Goal: Communication & Community: Answer question/provide support

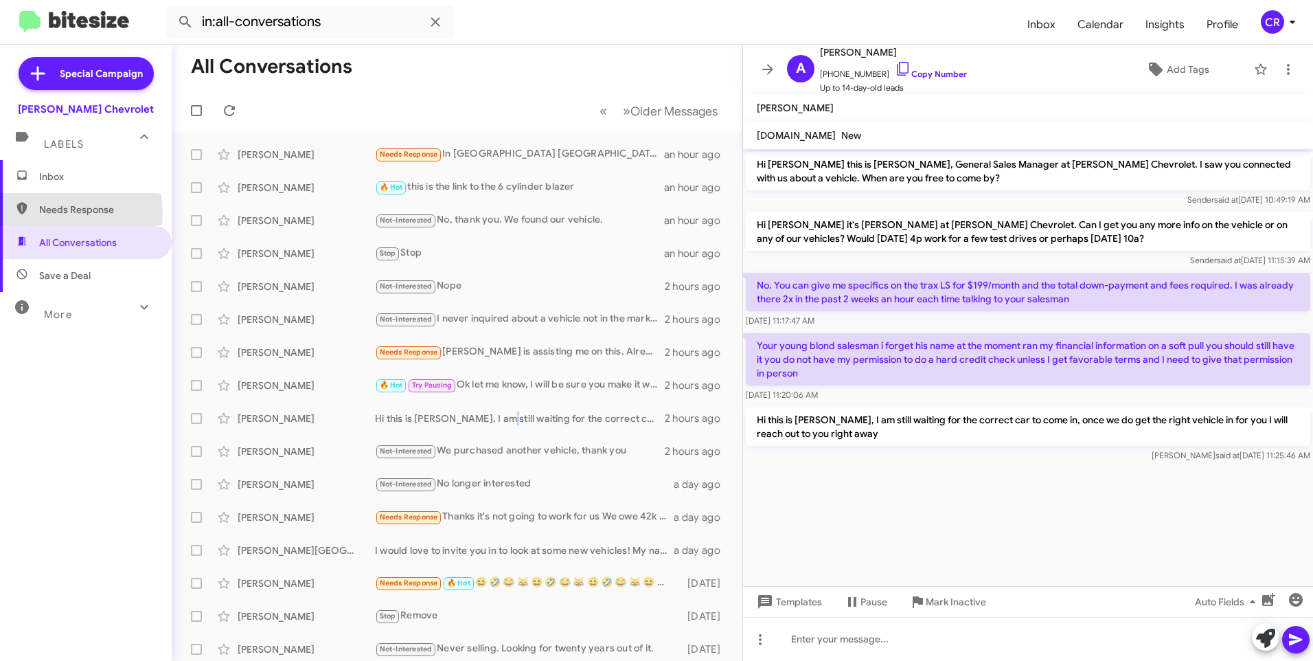
click at [54, 212] on span "Needs Response" at bounding box center [97, 210] width 117 height 14
type input "in:needs-response"
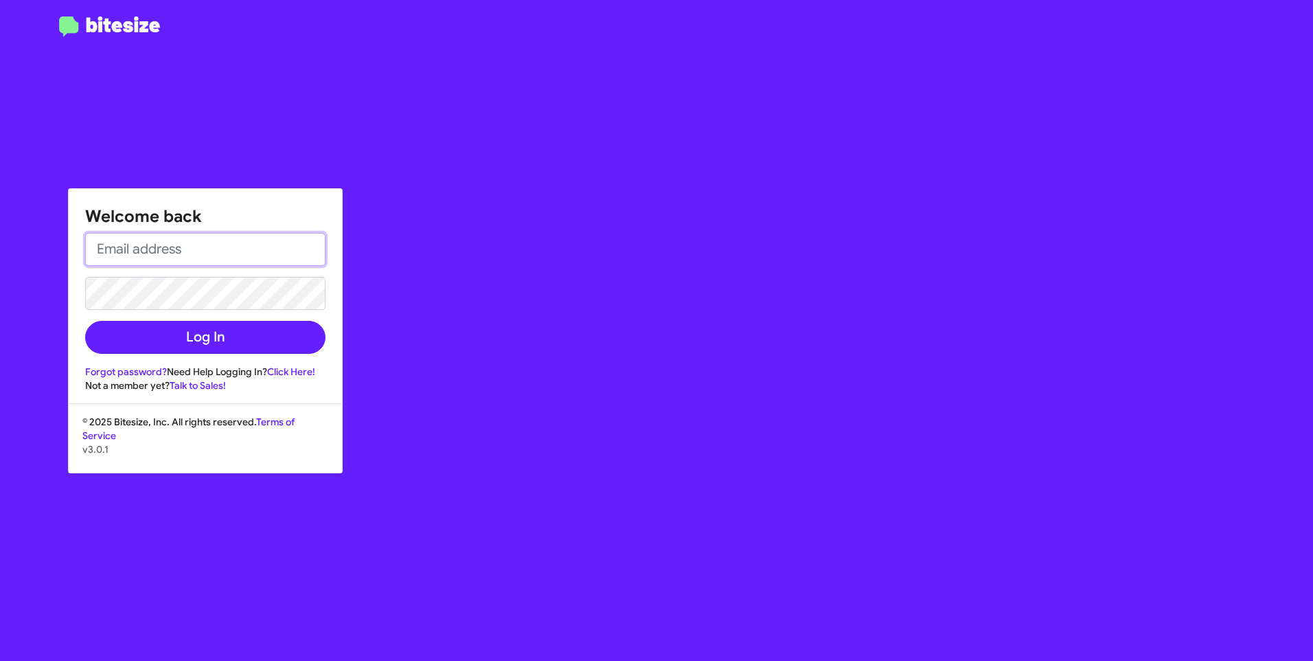
type input "[EMAIL_ADDRESS][DOMAIN_NAME]"
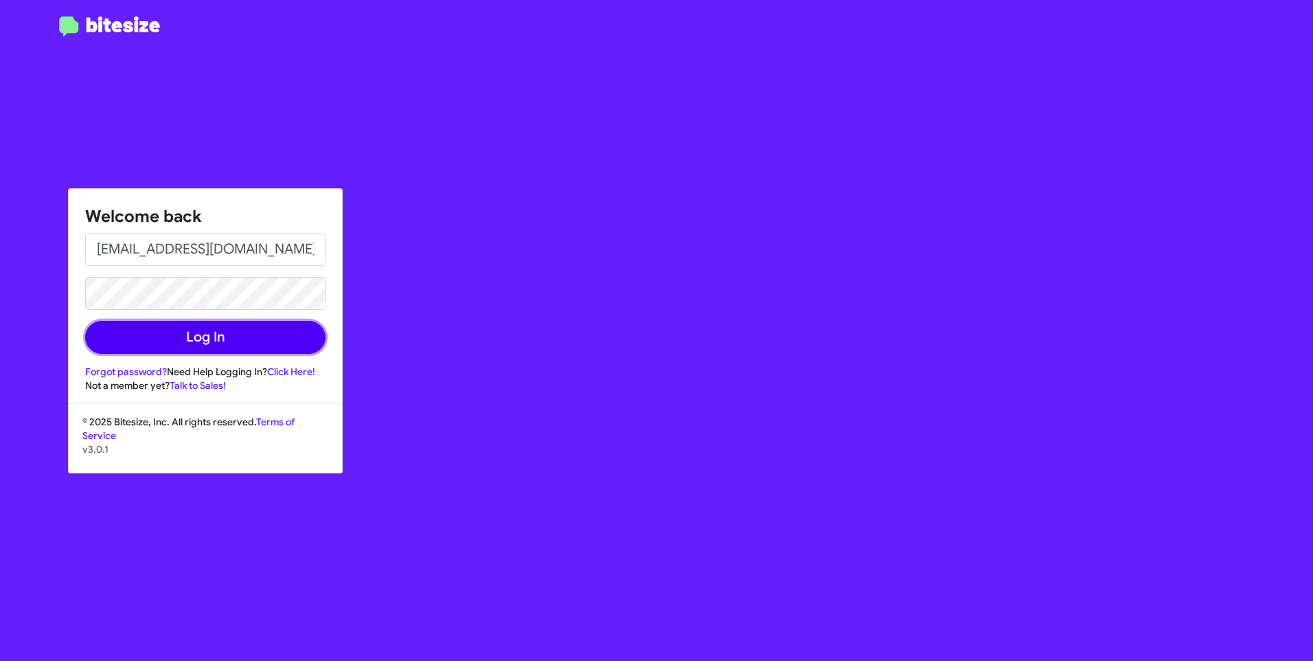
click at [167, 333] on button "Log In" at bounding box center [205, 337] width 240 height 33
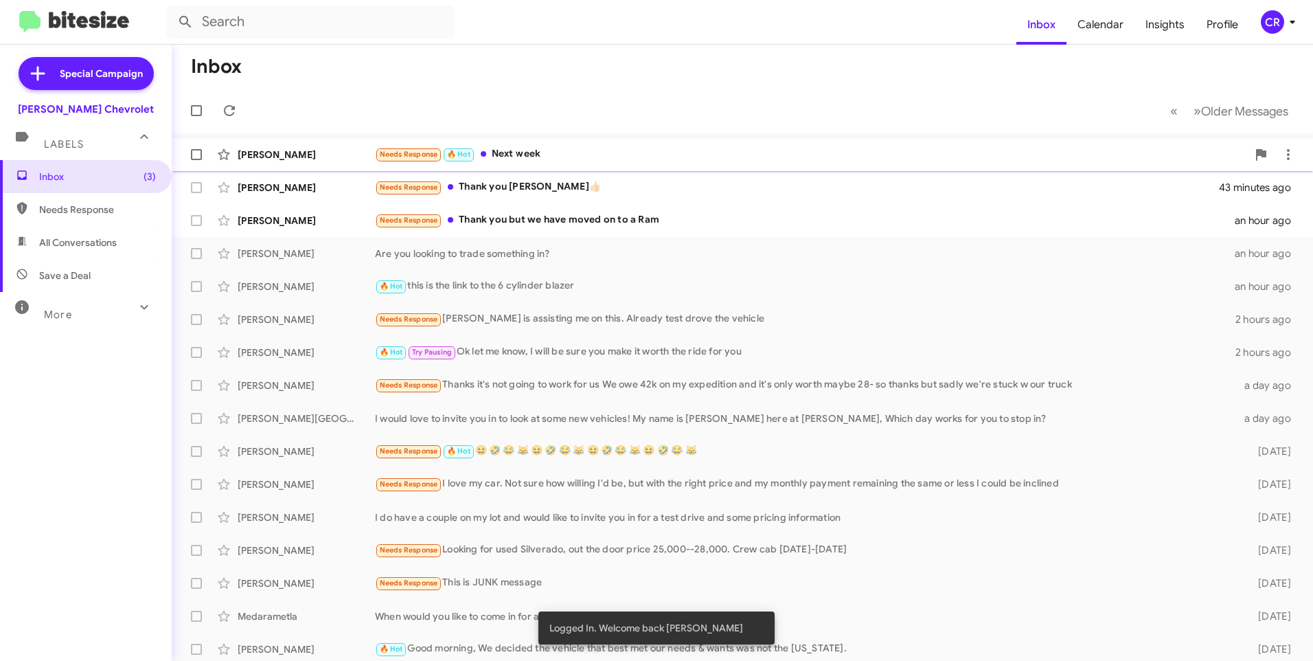
click at [549, 148] on div "Needs Response 🔥 Hot Next week" at bounding box center [811, 154] width 872 height 16
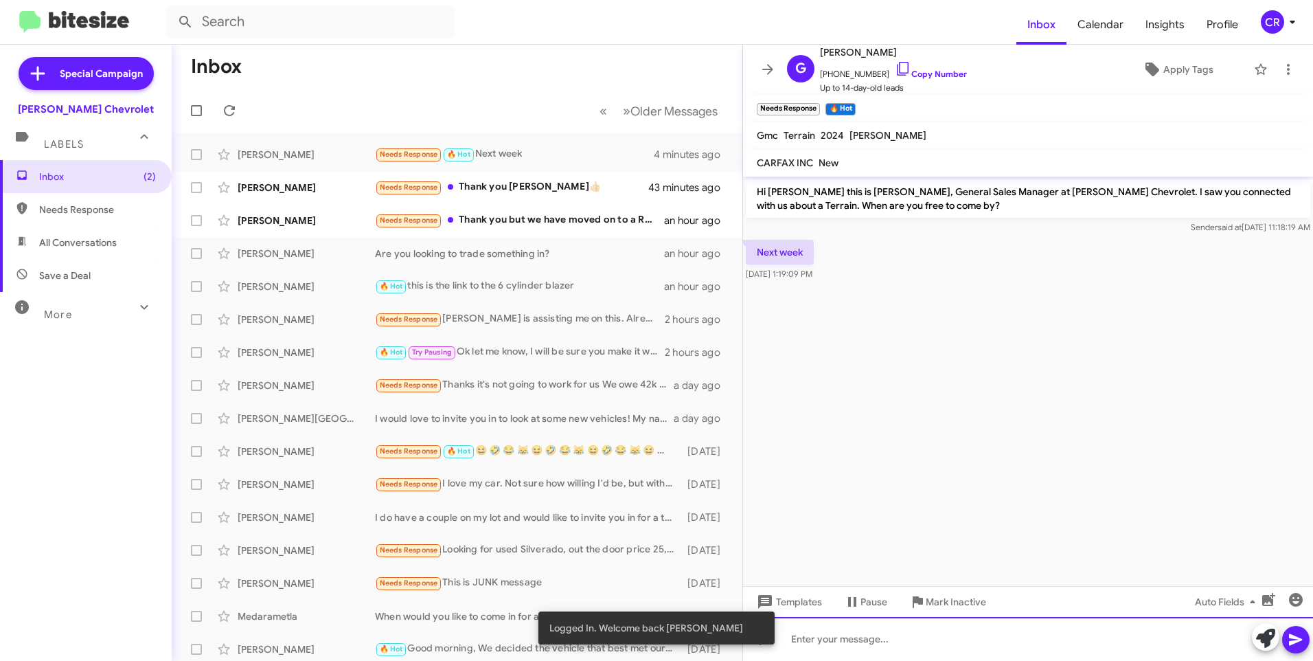
click at [896, 644] on div at bounding box center [1028, 639] width 570 height 44
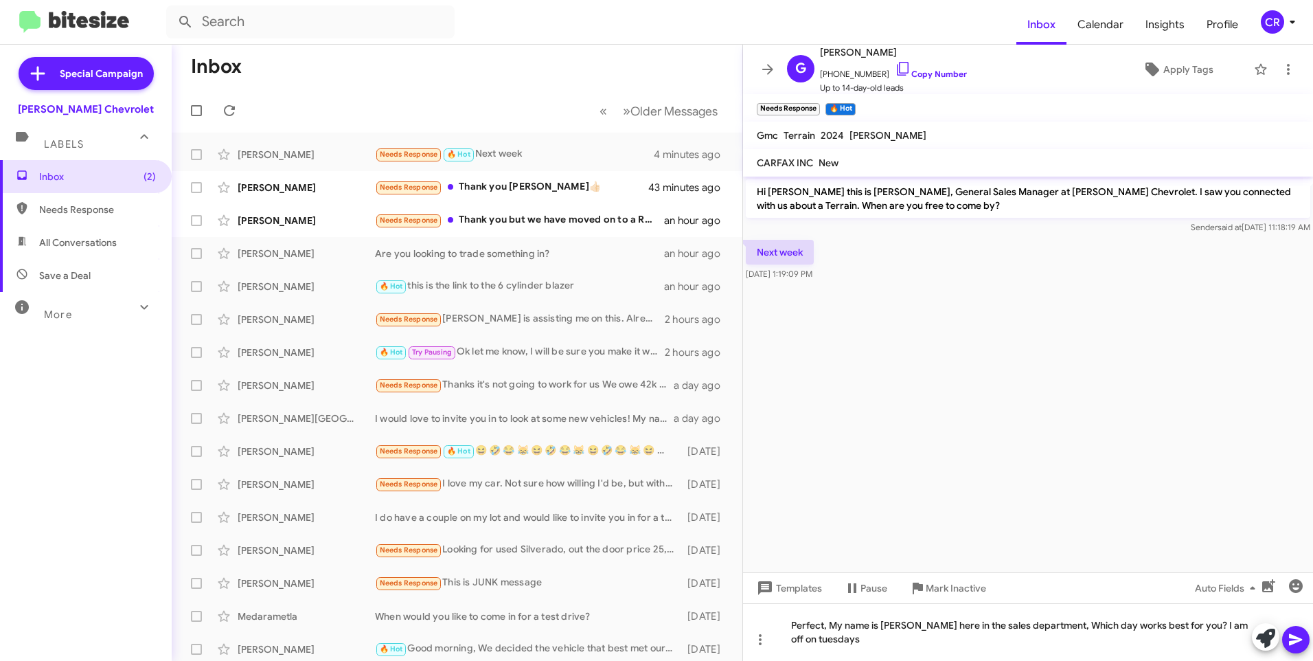
click at [1297, 642] on icon at bounding box center [1295, 640] width 13 height 12
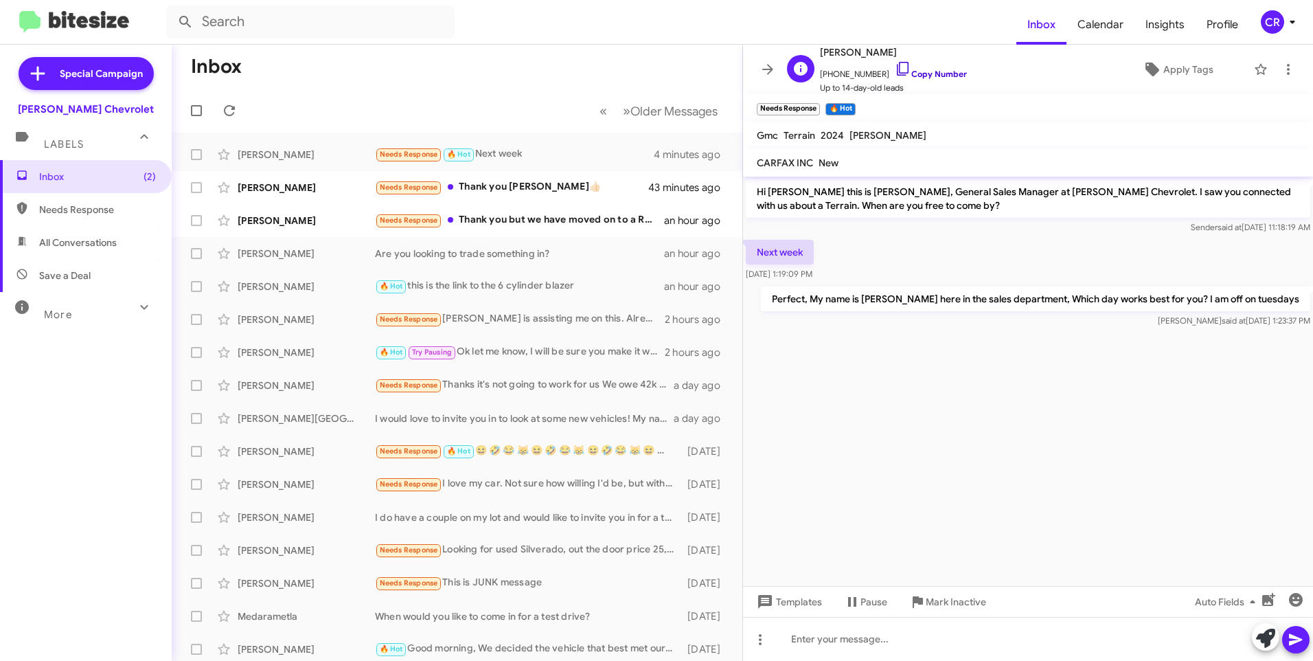
click at [949, 74] on link "Copy Number" at bounding box center [931, 74] width 72 height 10
click at [520, 184] on div "Needs Response Thank you [PERSON_NAME]👍🏻" at bounding box center [526, 187] width 302 height 16
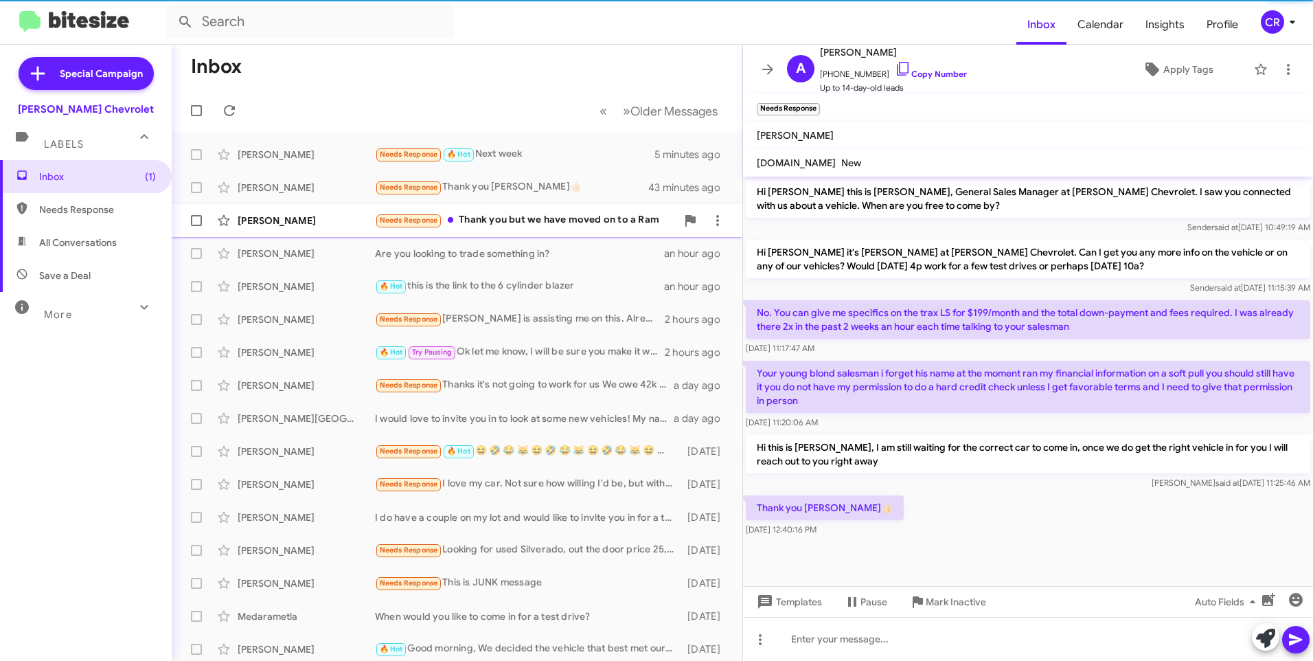
click at [521, 221] on div "Needs Response Thank you but we have moved on to a Ram" at bounding box center [526, 220] width 302 height 16
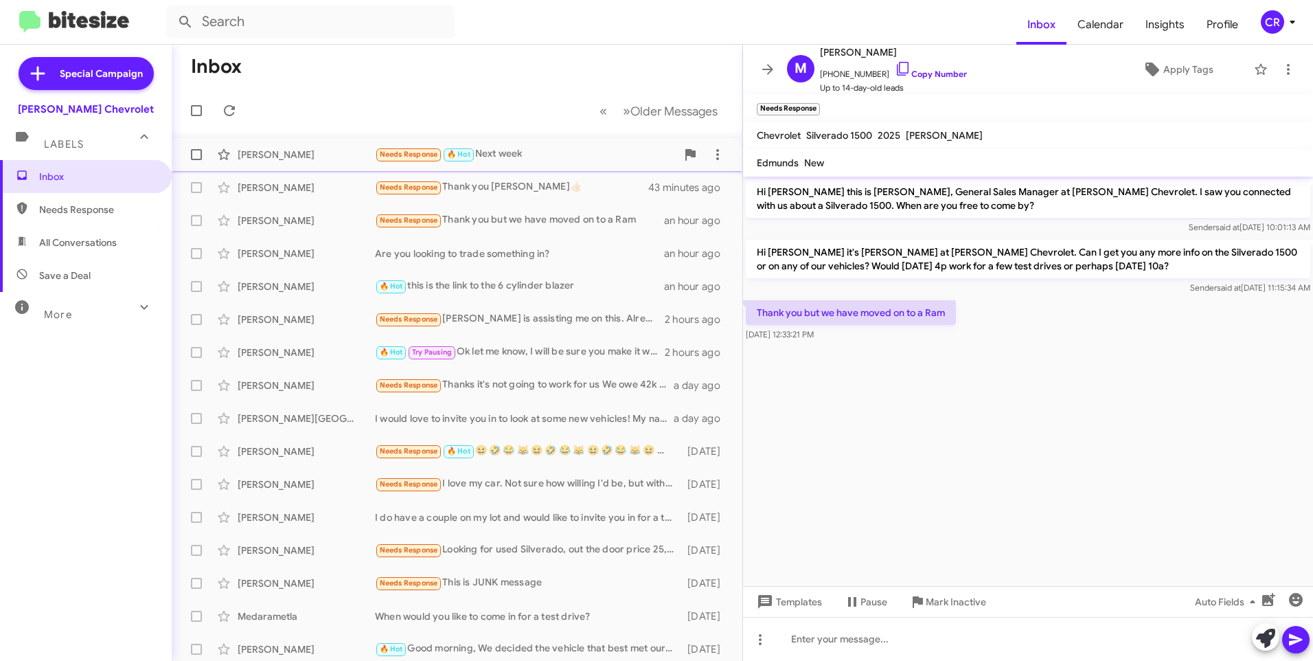
click at [511, 159] on div "Needs Response 🔥 Hot Next week" at bounding box center [526, 154] width 302 height 16
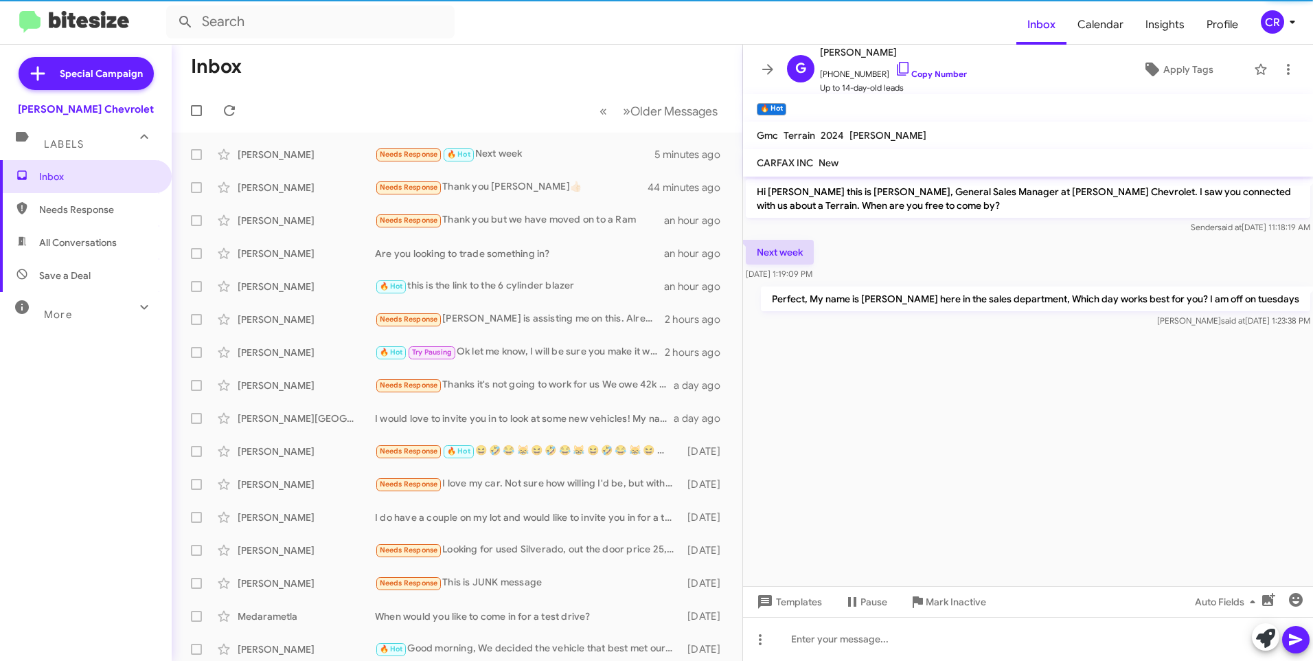
click at [66, 213] on span "Needs Response" at bounding box center [97, 210] width 117 height 14
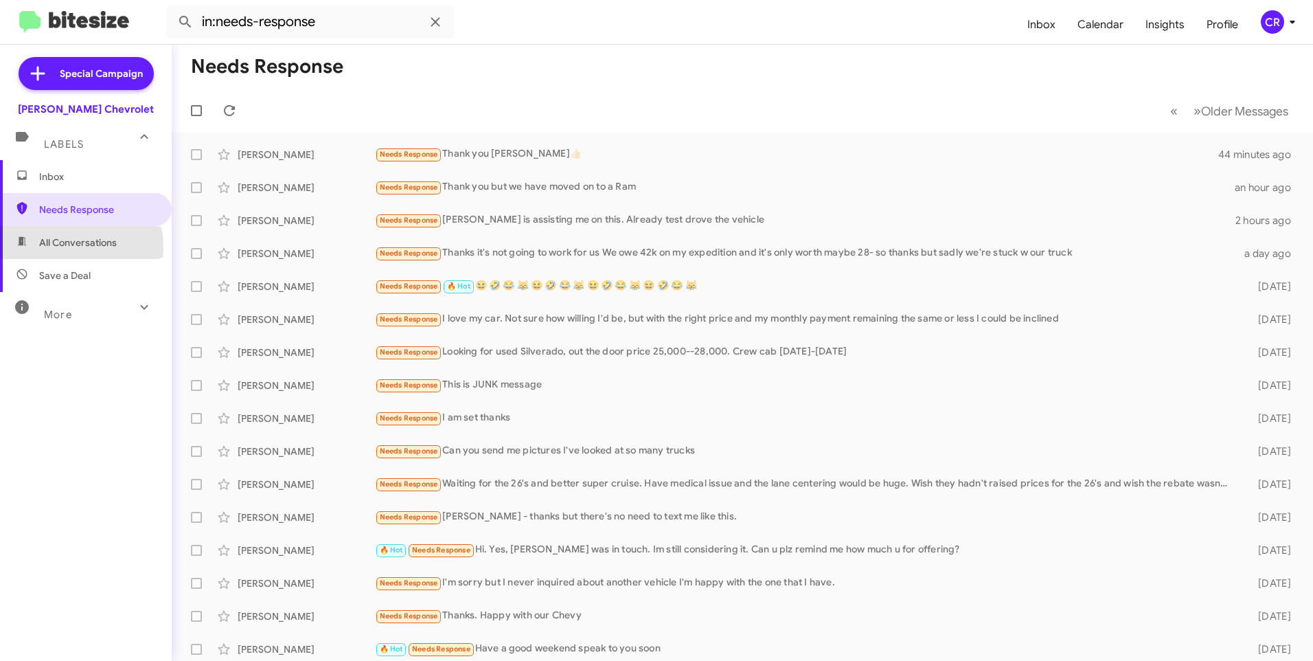
click at [66, 247] on span "All Conversations" at bounding box center [78, 243] width 78 height 14
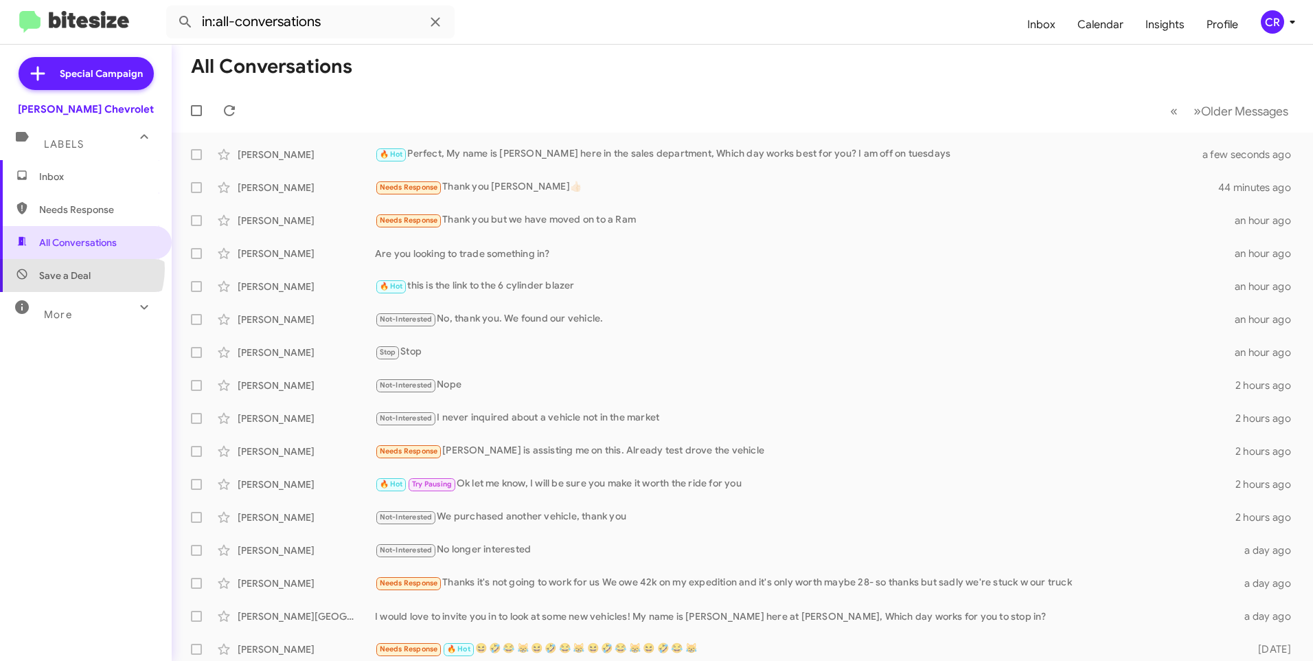
click at [79, 269] on span "Save a Deal" at bounding box center [65, 276] width 52 height 14
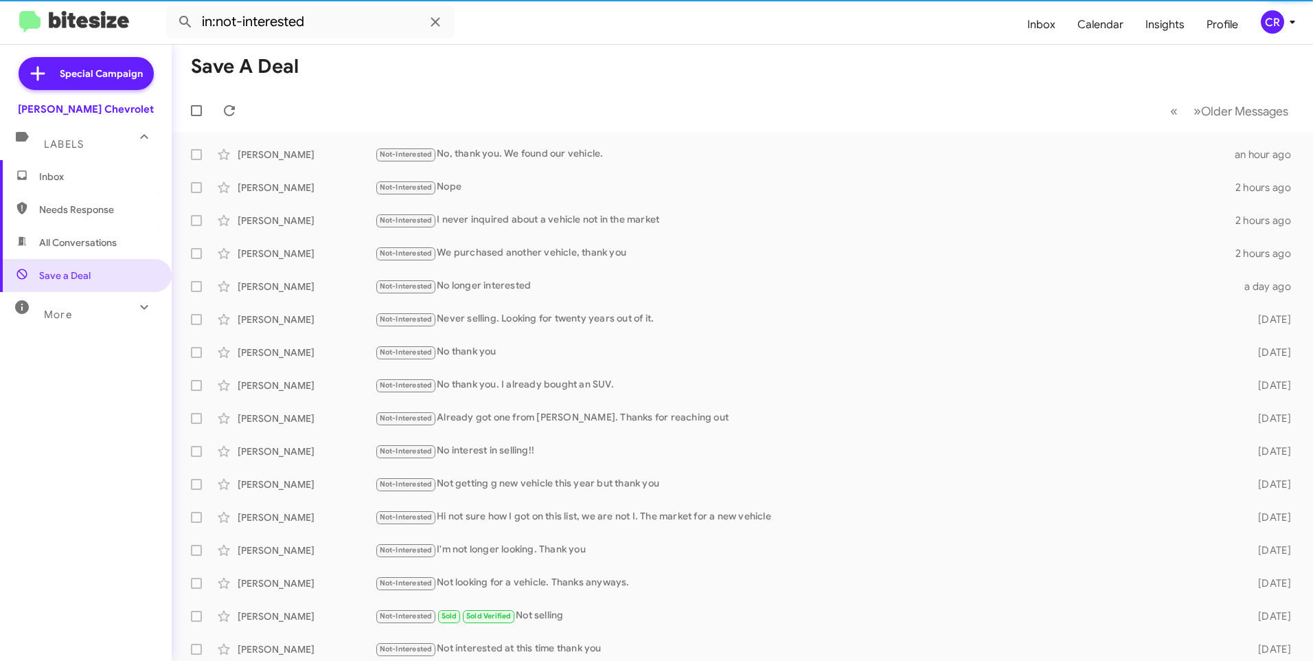
click at [98, 205] on span "Needs Response" at bounding box center [97, 210] width 117 height 14
type input "in:needs-response"
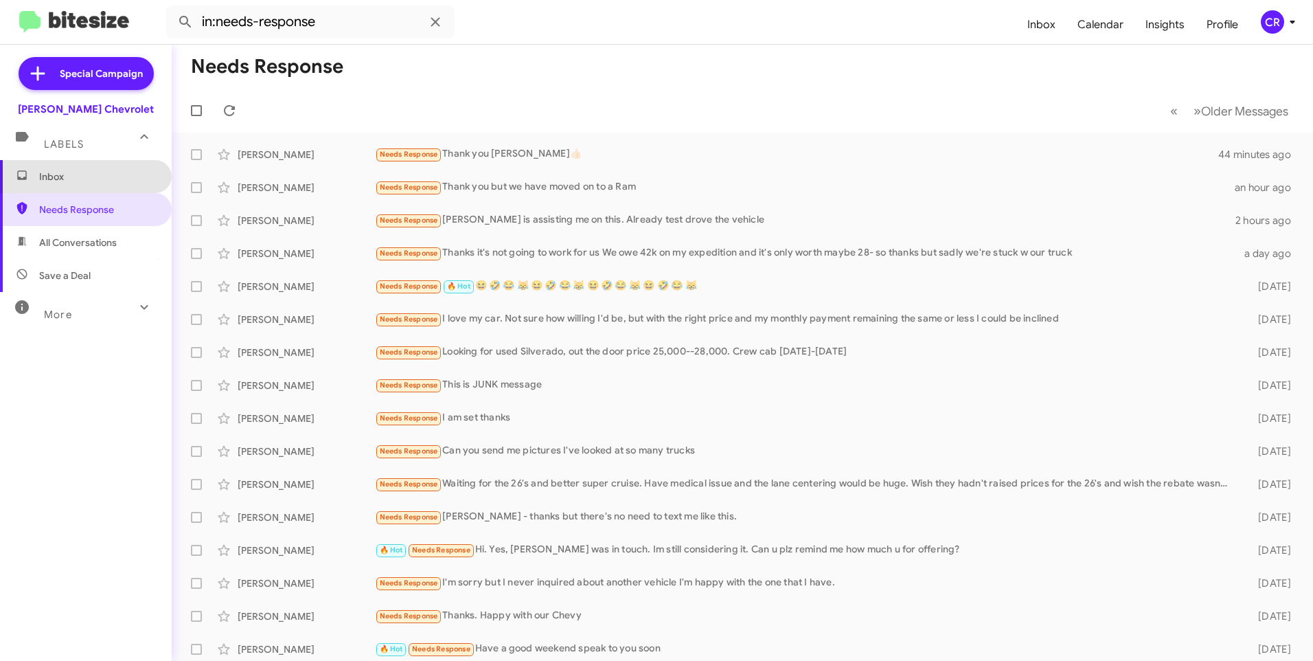
click at [106, 178] on span "Inbox" at bounding box center [97, 177] width 117 height 14
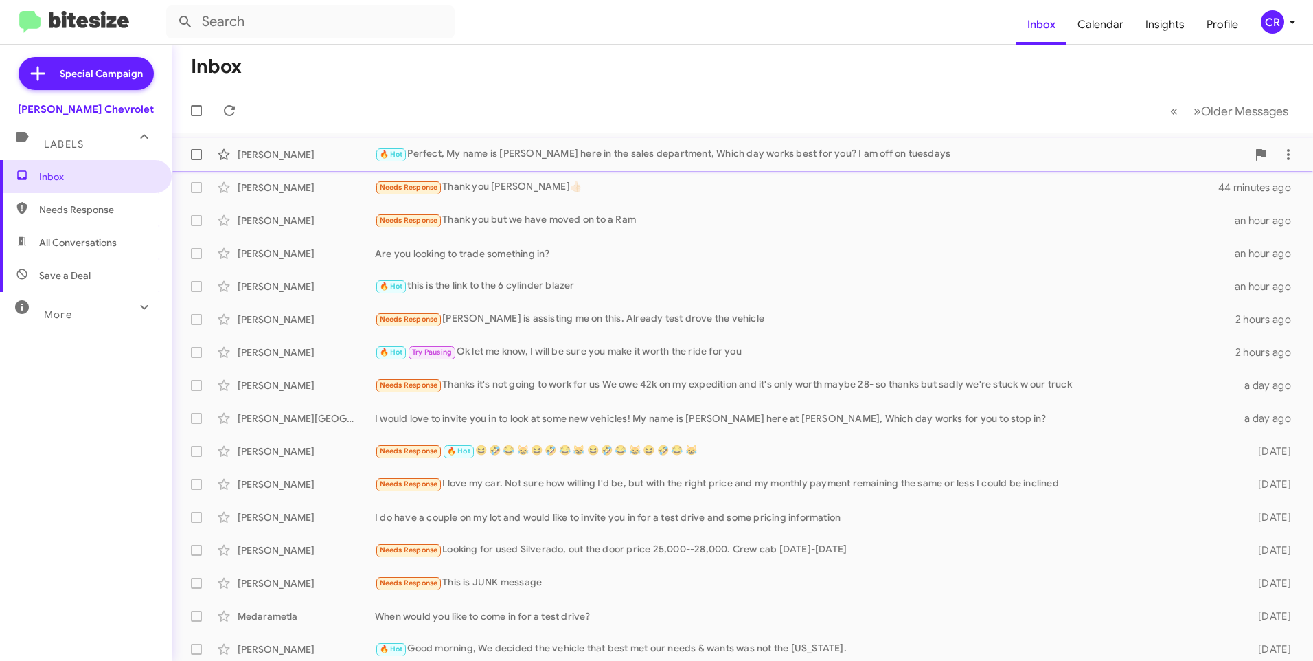
click at [519, 155] on div "🔥 Hot Perfect, My name is [PERSON_NAME] here in the sales department, Which day…" at bounding box center [811, 154] width 872 height 16
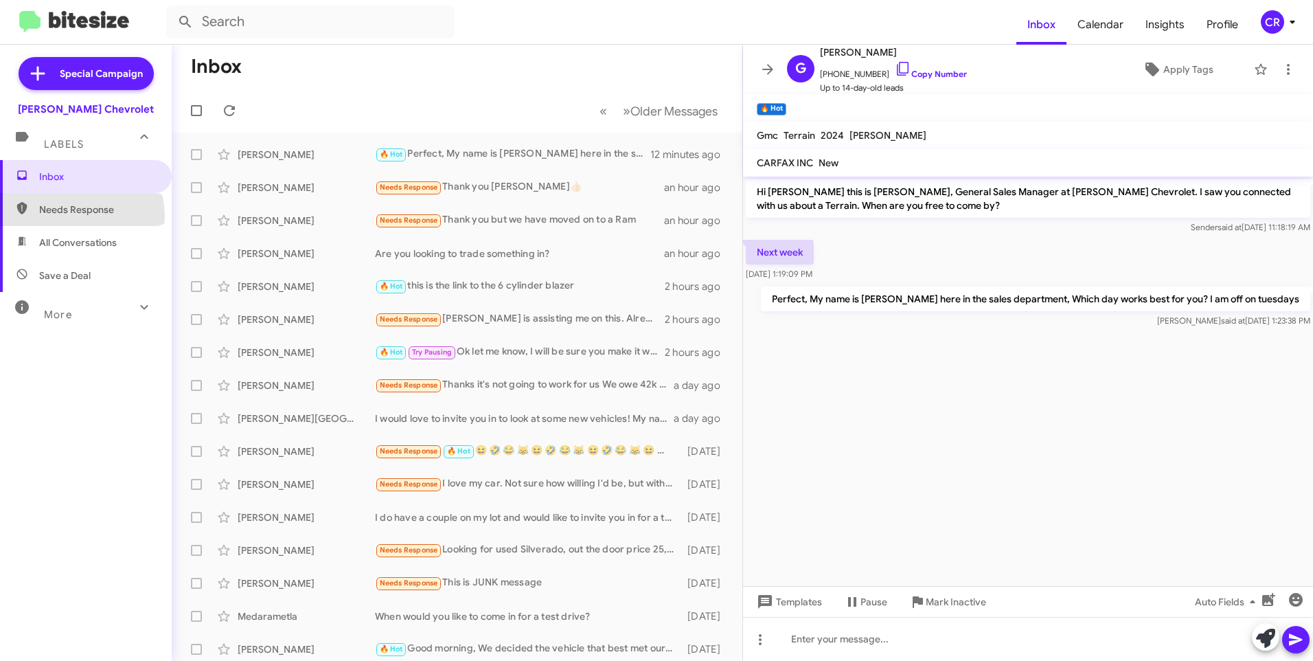
click at [71, 217] on span "Needs Response" at bounding box center [86, 209] width 172 height 33
type input "in:needs-response"
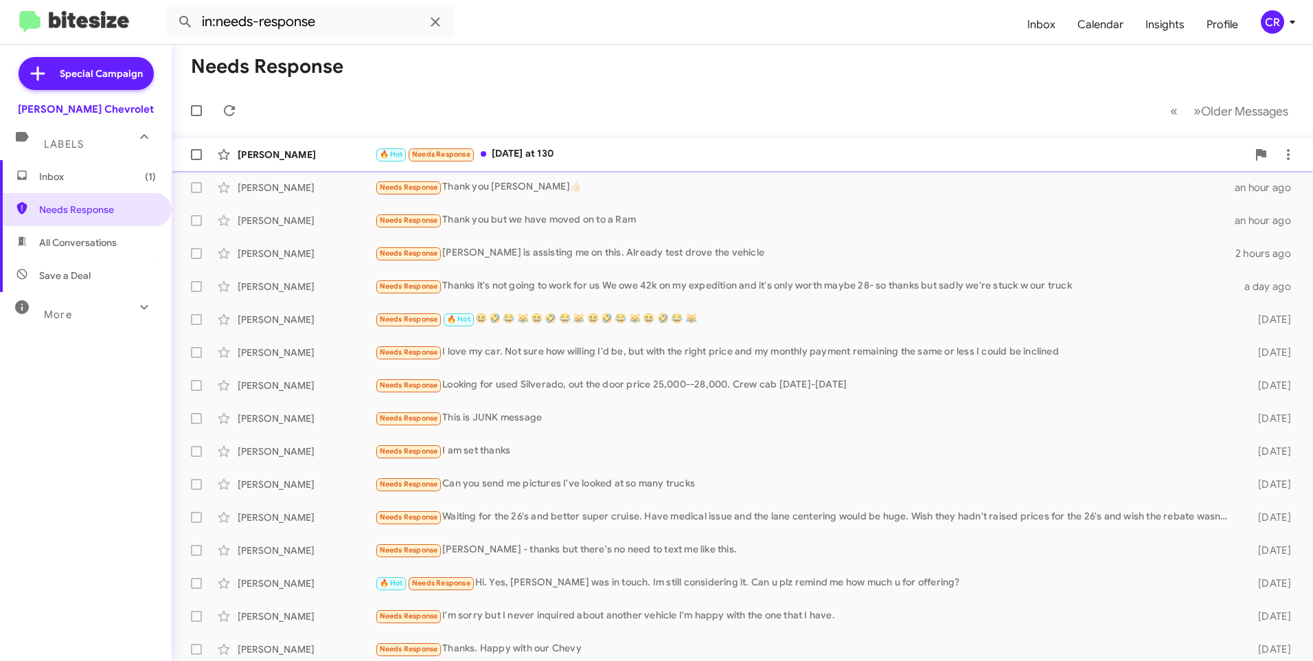
click at [580, 148] on div "🔥 Hot Needs Response [DATE] at 130" at bounding box center [811, 154] width 872 height 16
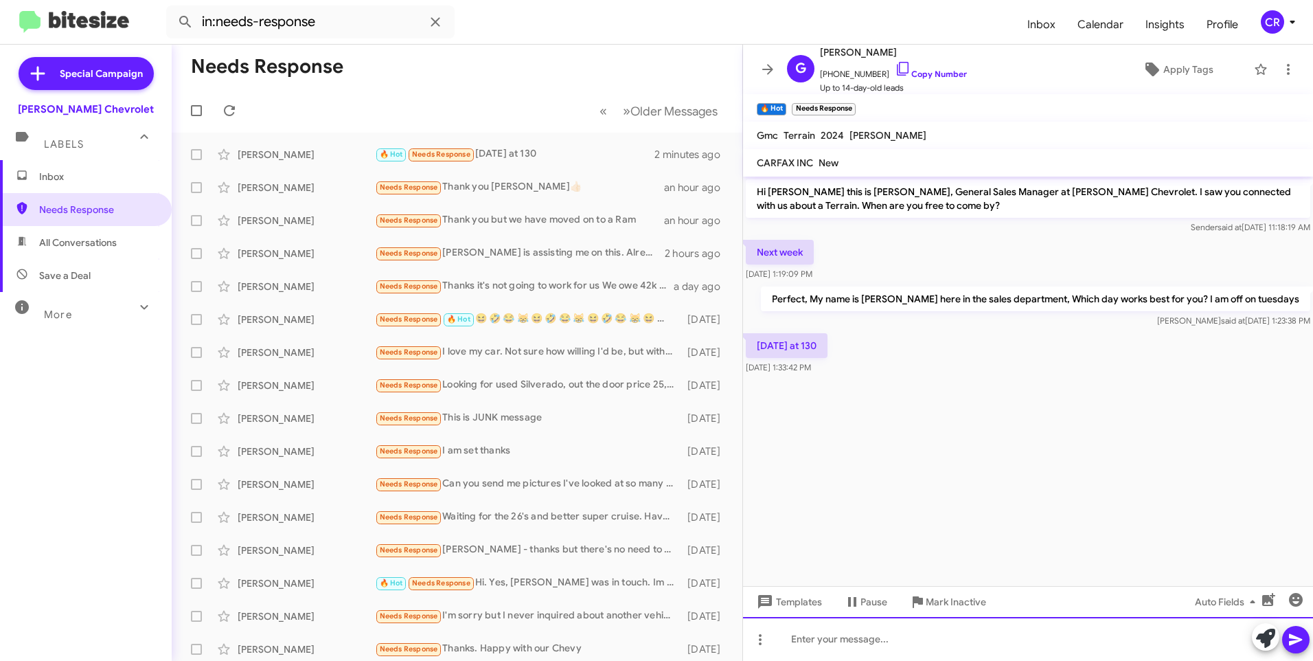
click at [857, 644] on div at bounding box center [1028, 639] width 570 height 44
click at [913, 73] on link "Copy Number" at bounding box center [931, 74] width 72 height 10
click at [966, 642] on div "Ok I have you in for [DATE] at 1:30" at bounding box center [1028, 639] width 570 height 44
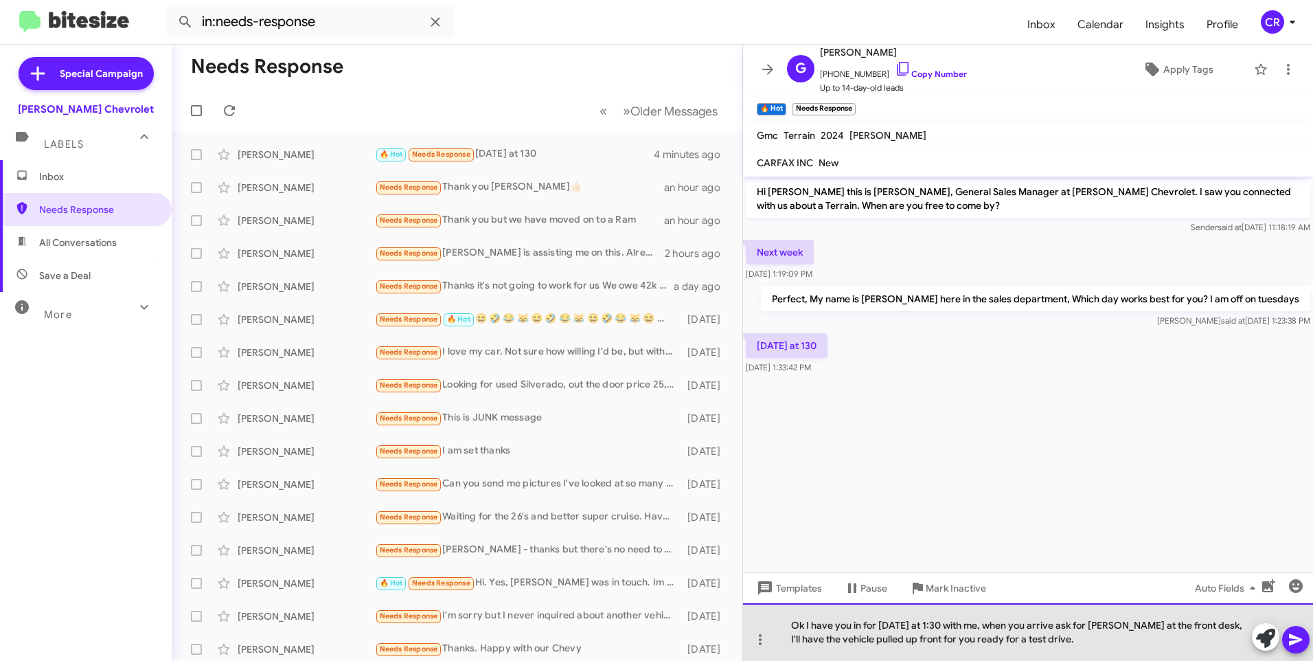
click at [1054, 640] on div "Ok I have you in for [DATE] at 1:30 with me, when you arrive ask for [PERSON_NA…" at bounding box center [1028, 632] width 570 height 58
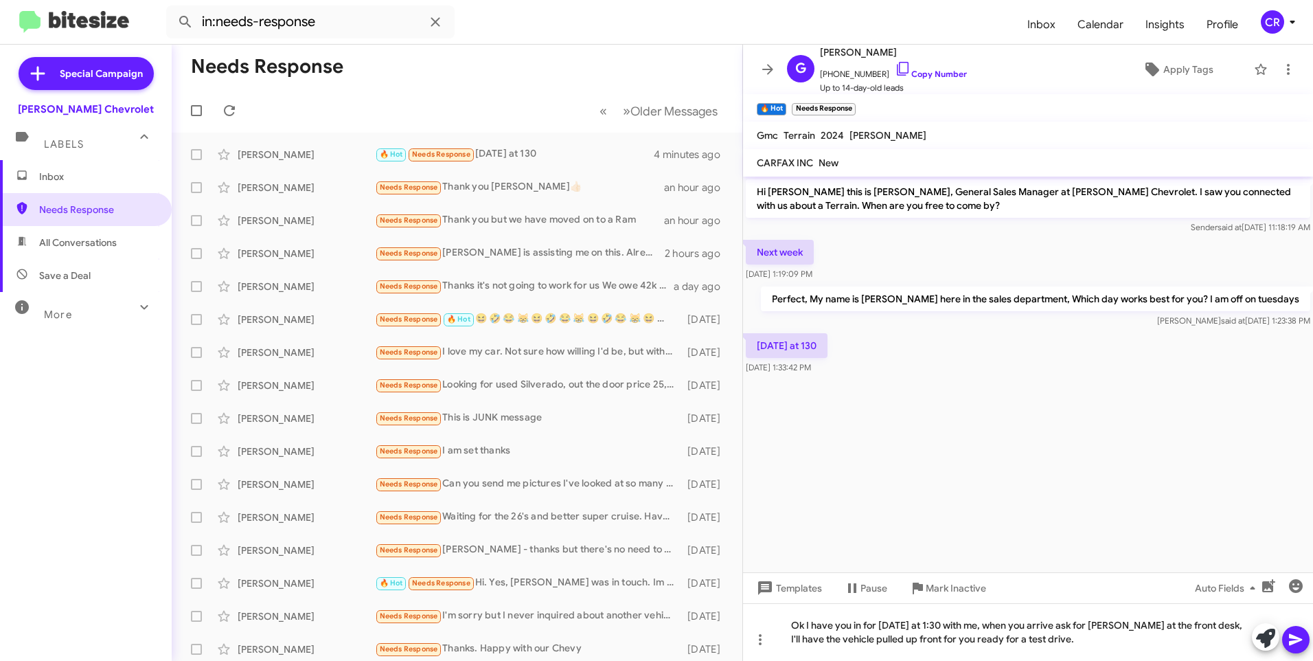
click at [1297, 637] on icon at bounding box center [1295, 640] width 13 height 12
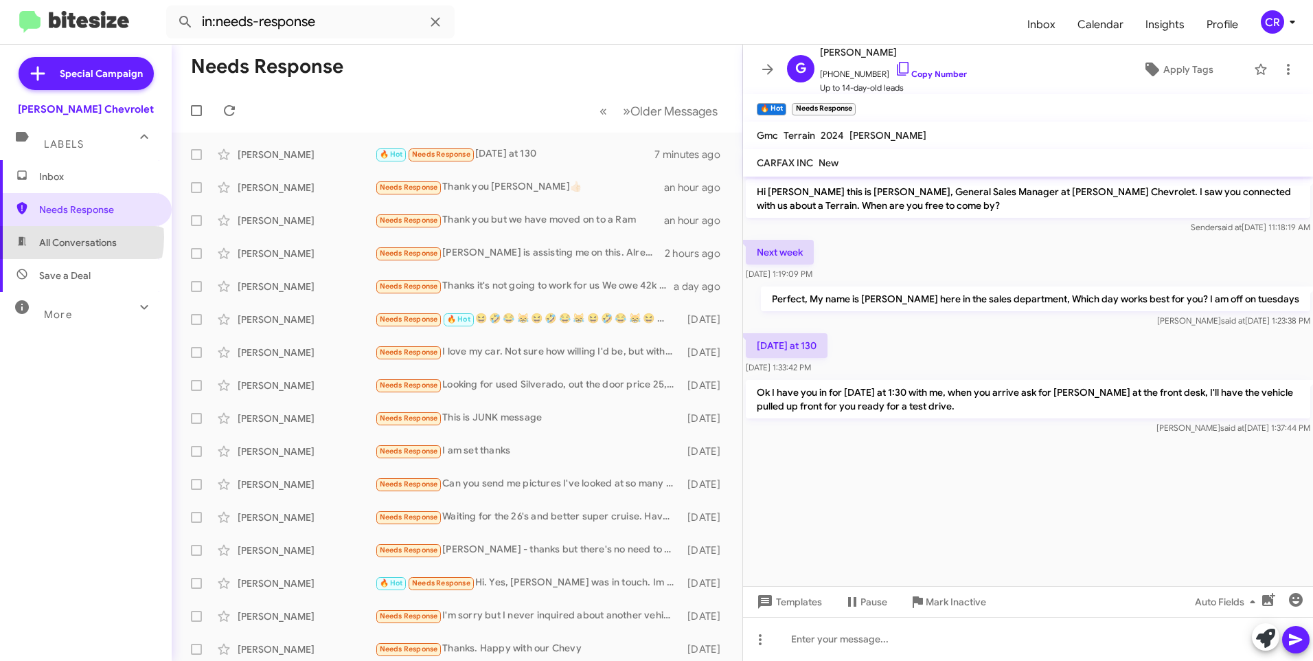
click at [65, 237] on span "All Conversations" at bounding box center [78, 243] width 78 height 14
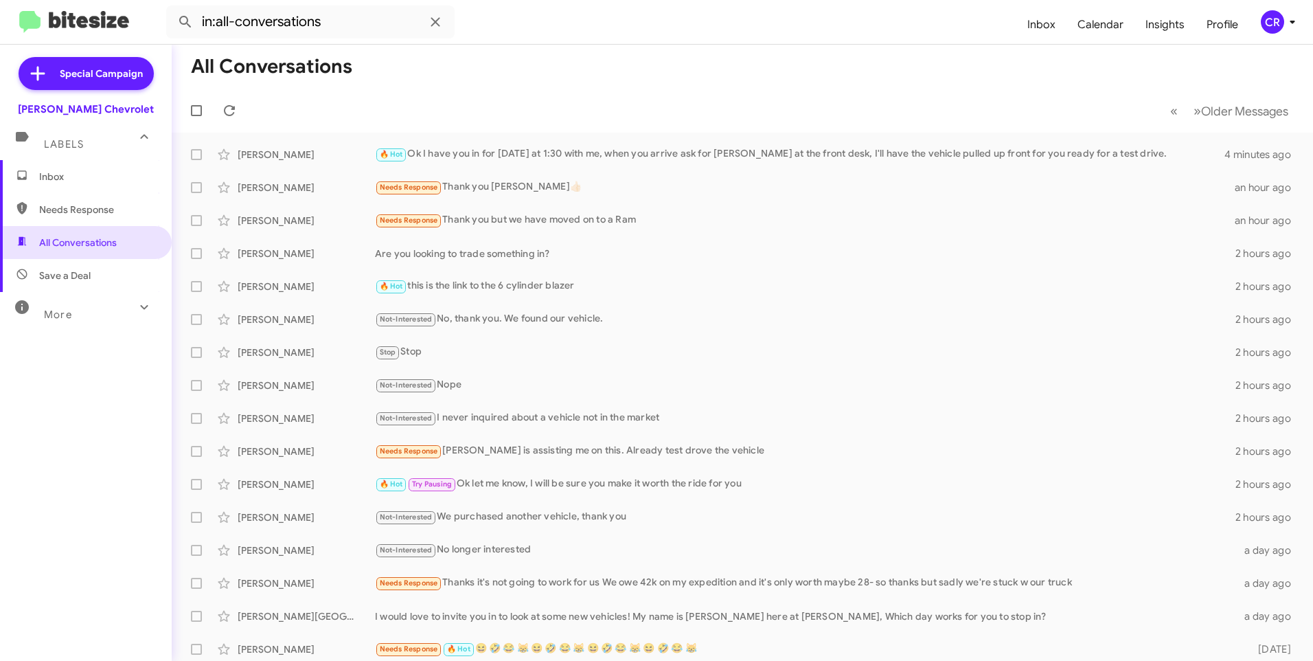
click at [99, 214] on span "Needs Response" at bounding box center [97, 210] width 117 height 14
type input "in:needs-response"
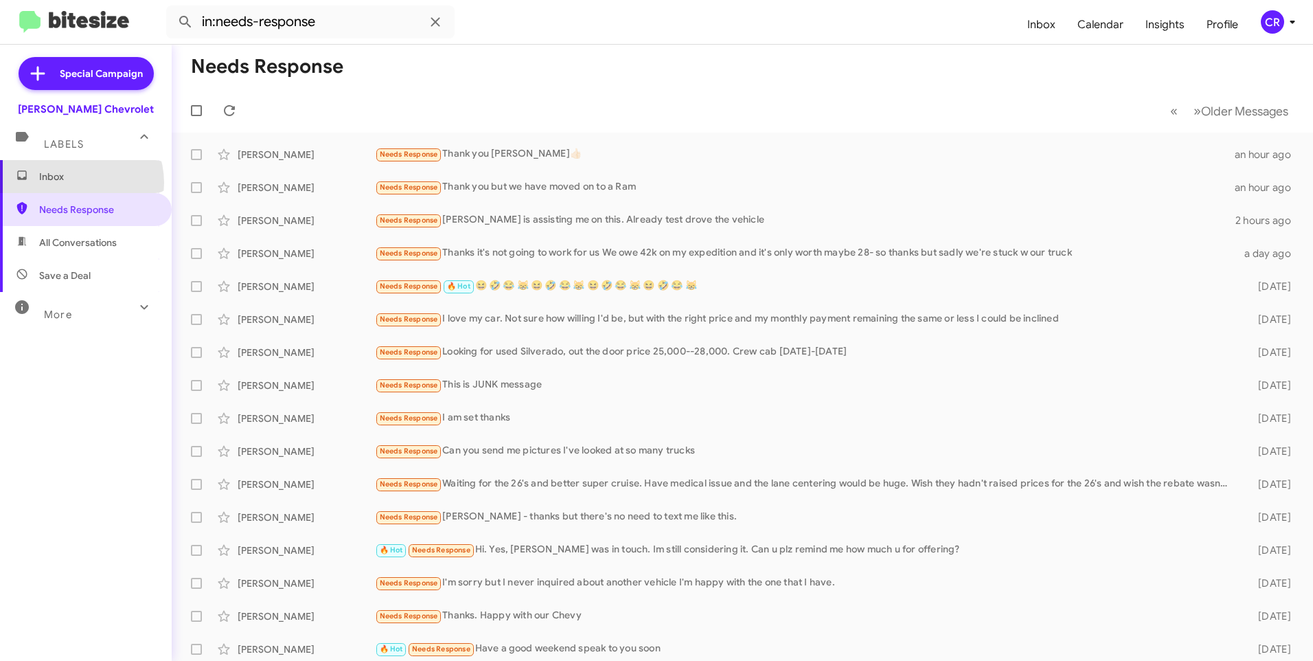
click at [74, 183] on span "Inbox" at bounding box center [97, 177] width 117 height 14
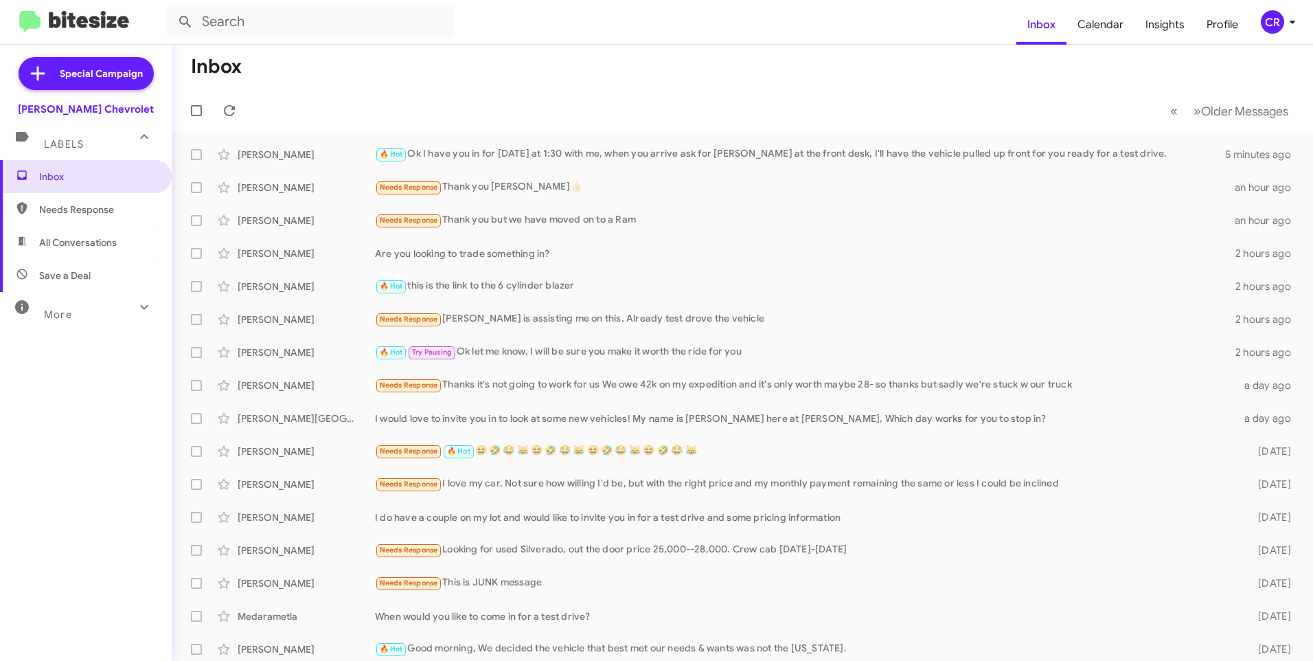
click at [68, 220] on span "Needs Response" at bounding box center [86, 209] width 172 height 33
type input "in:needs-response"
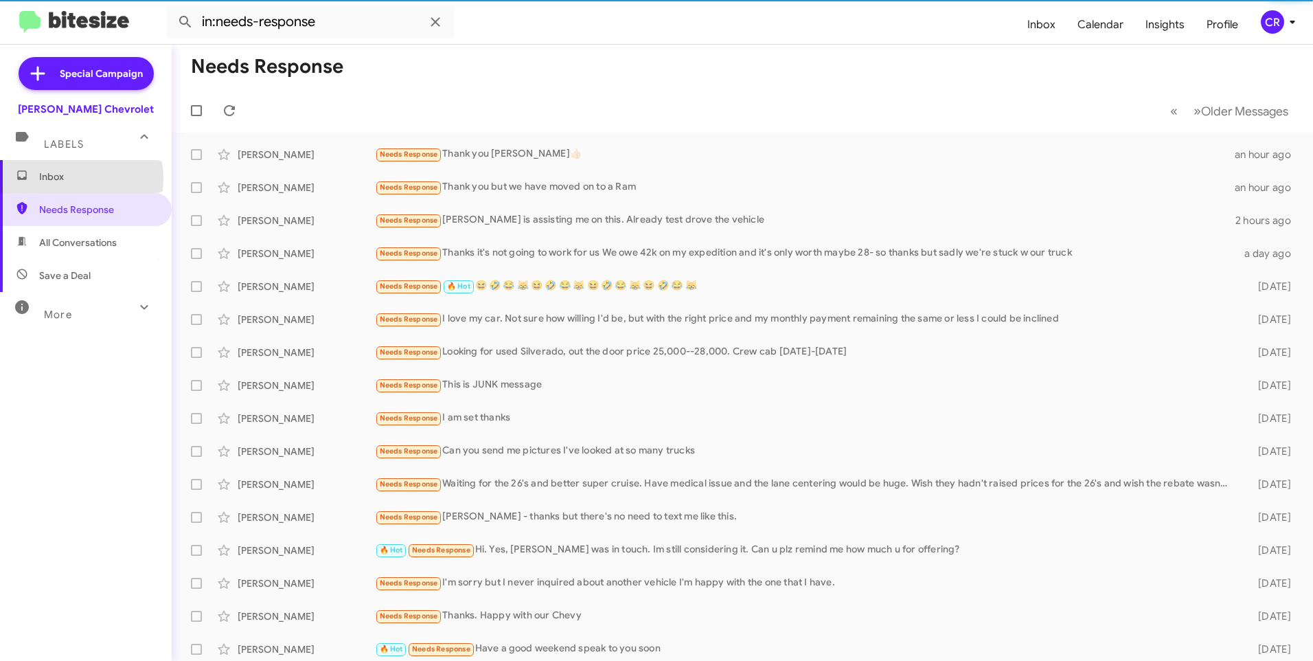
click at [68, 179] on span "Inbox" at bounding box center [97, 177] width 117 height 14
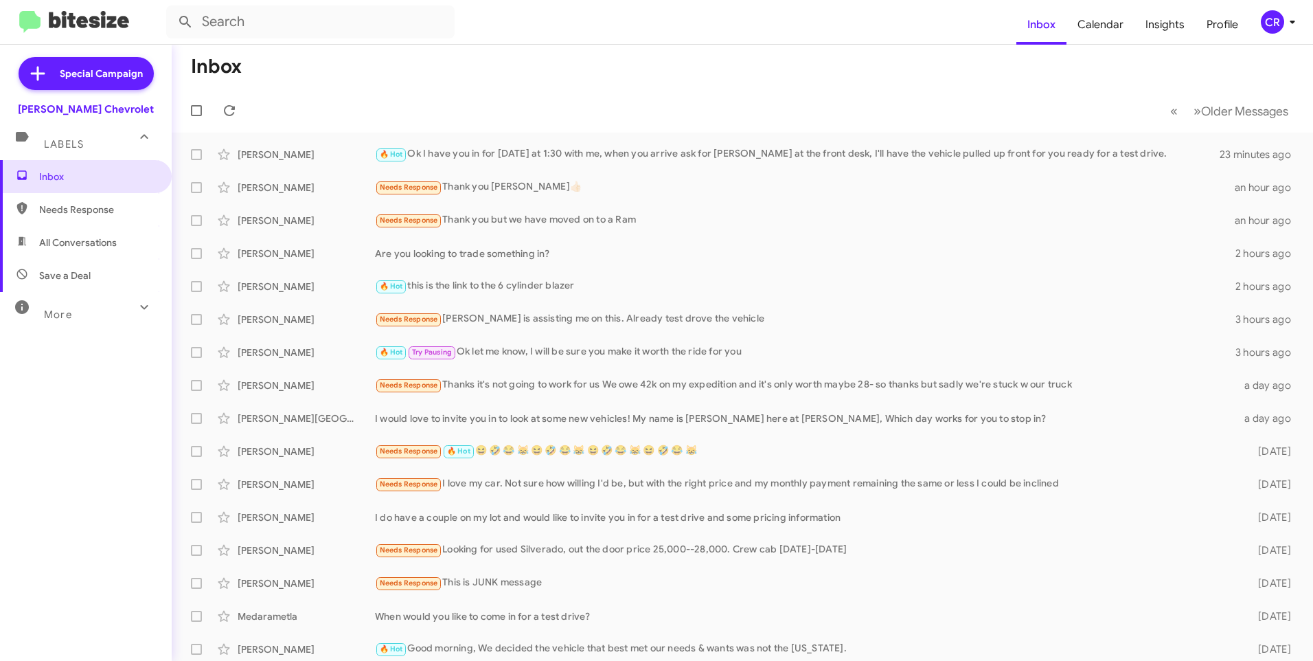
click at [104, 223] on span "Needs Response" at bounding box center [86, 209] width 172 height 33
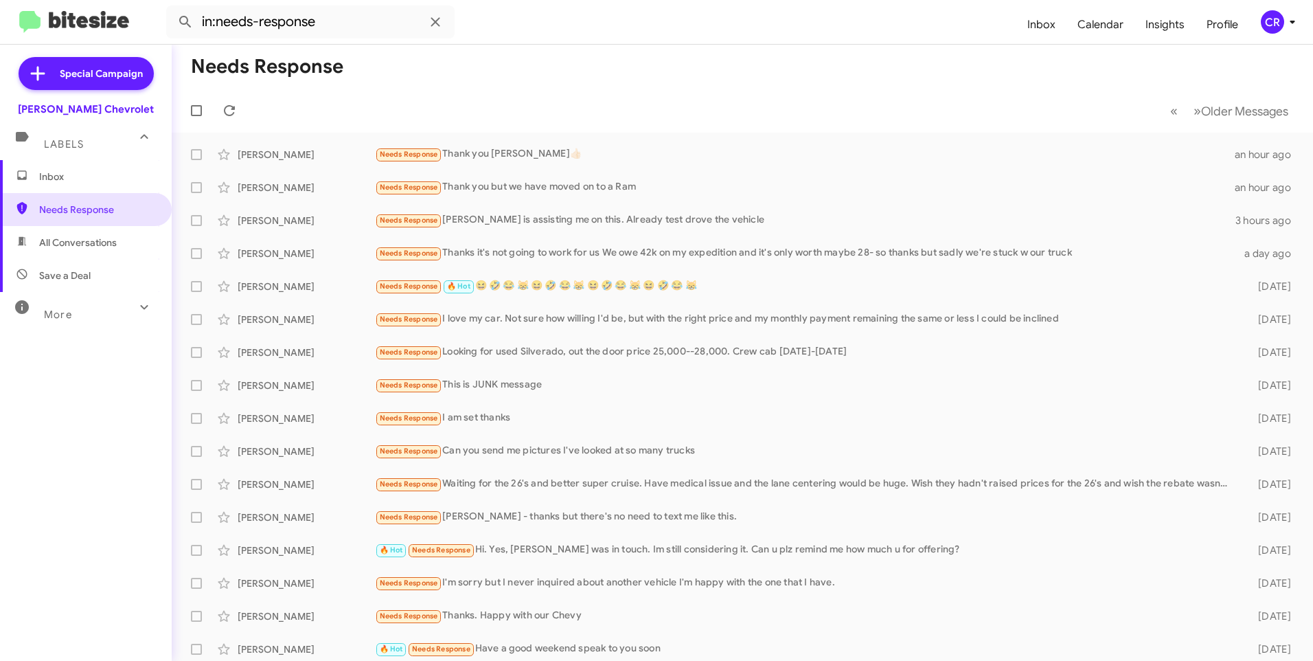
click at [91, 248] on span "All Conversations" at bounding box center [78, 243] width 78 height 14
type input "in:all-conversations"
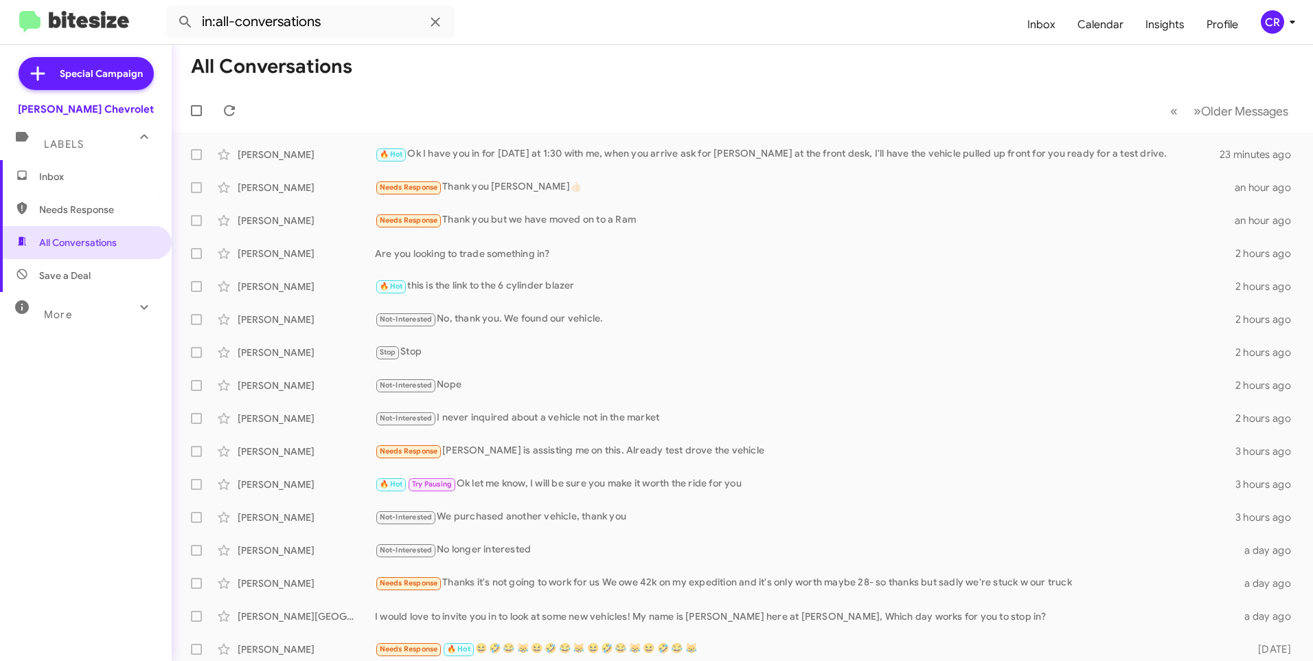
click at [109, 185] on span "Inbox" at bounding box center [86, 176] width 172 height 33
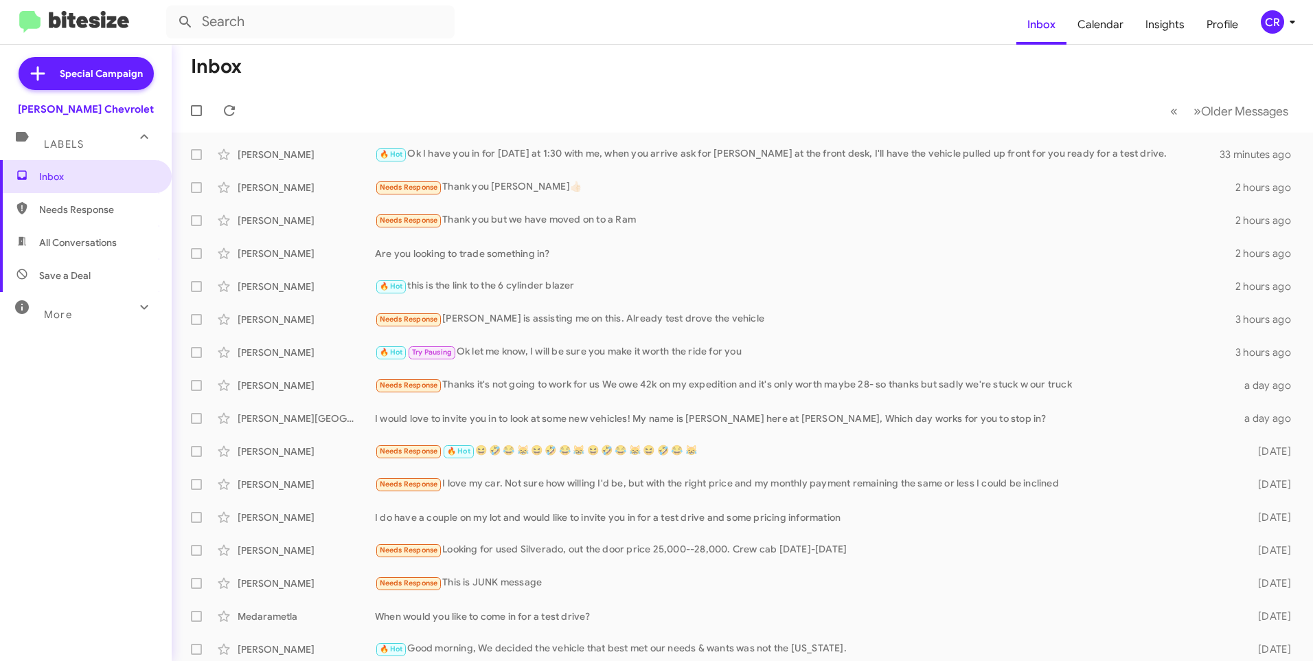
click at [117, 209] on span "Needs Response" at bounding box center [97, 210] width 117 height 14
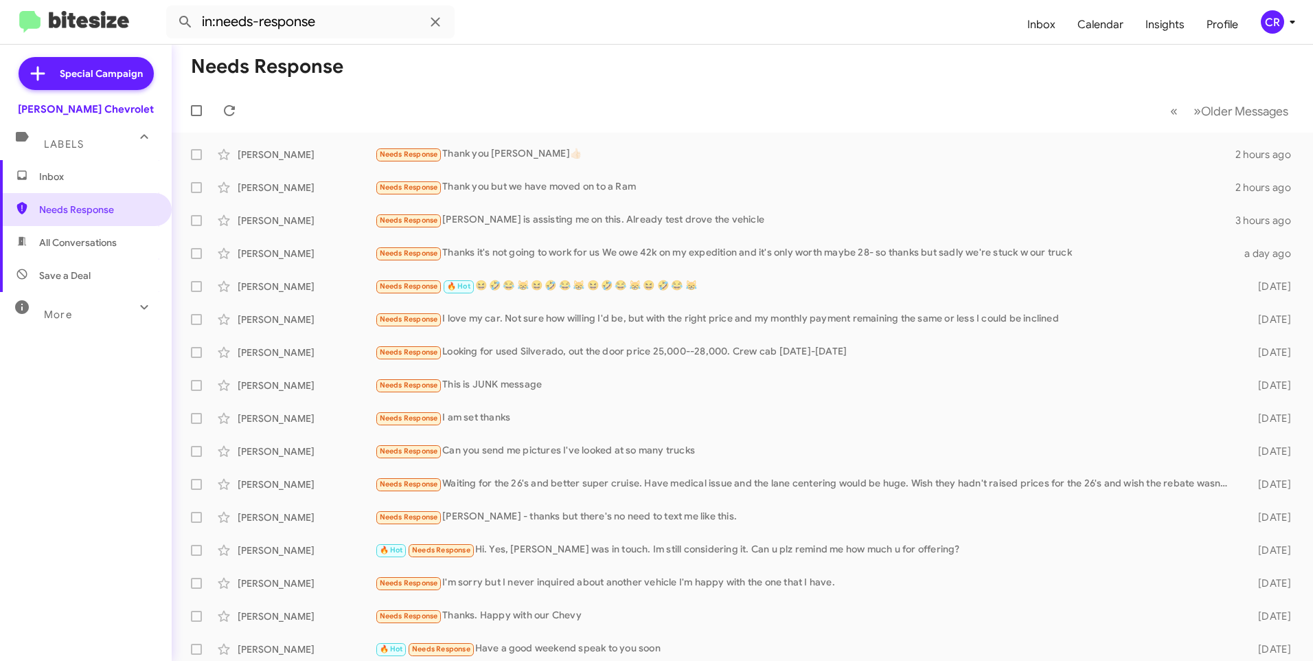
click at [104, 241] on span "All Conversations" at bounding box center [78, 243] width 78 height 14
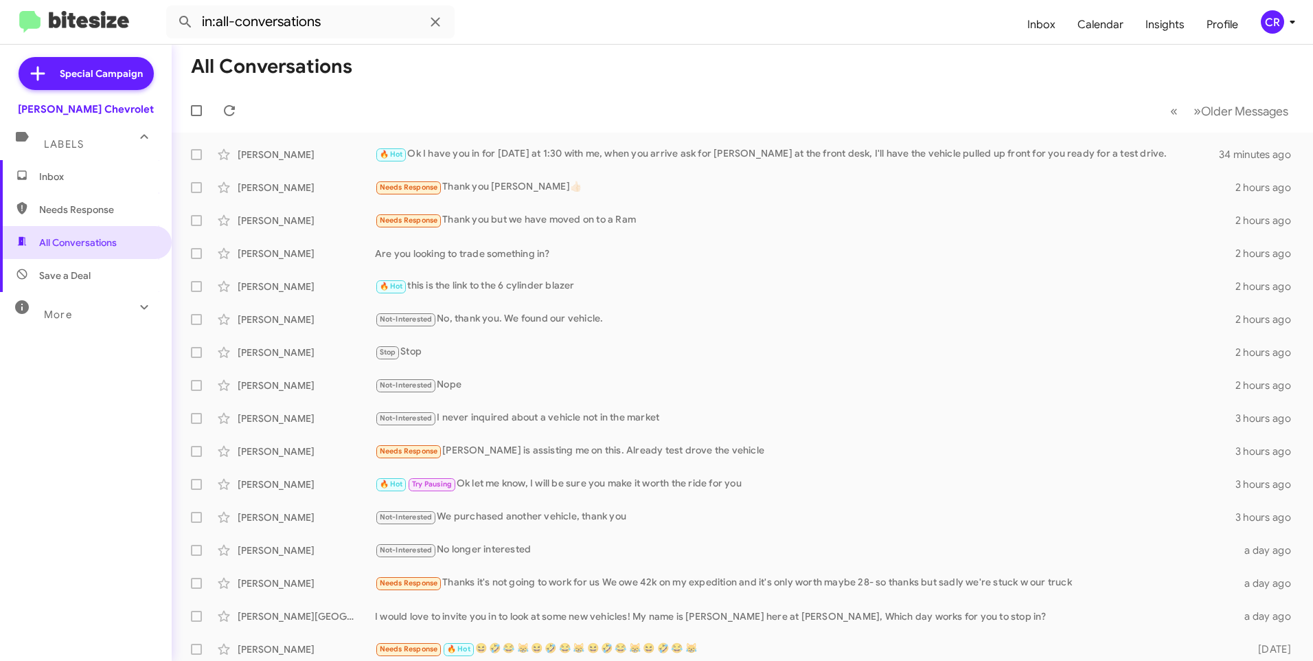
click at [84, 196] on span "Needs Response" at bounding box center [86, 209] width 172 height 33
type input "in:needs-response"
